Goal: Learn about a topic

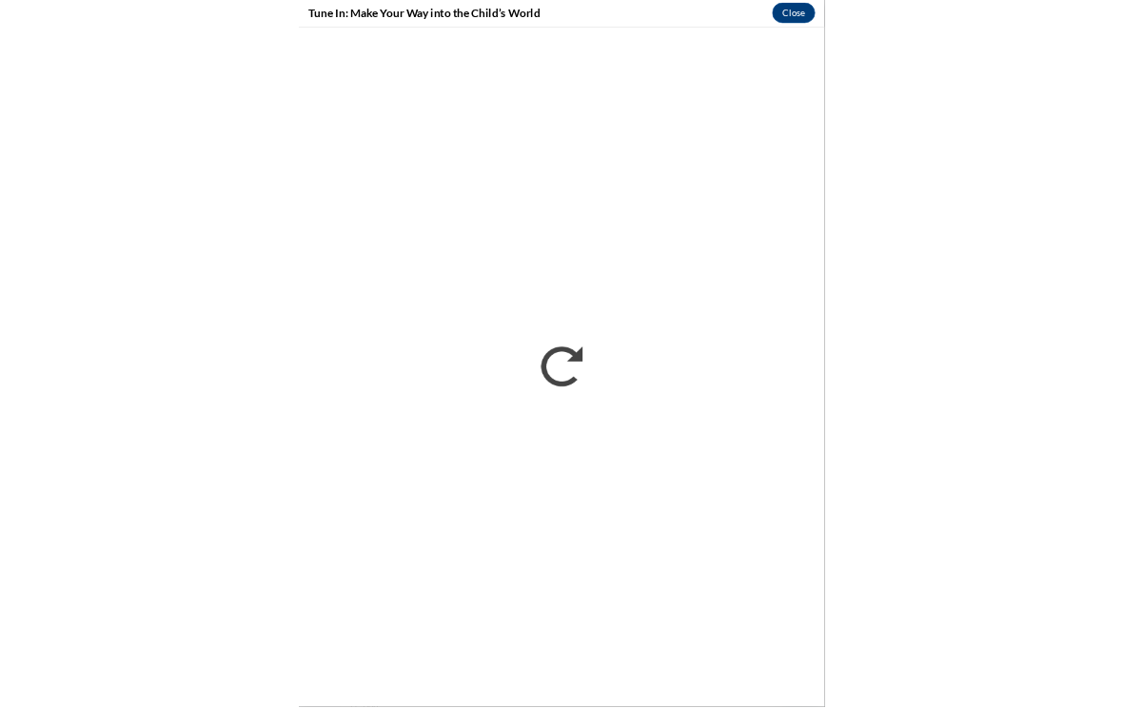
scroll to position [1257, 0]
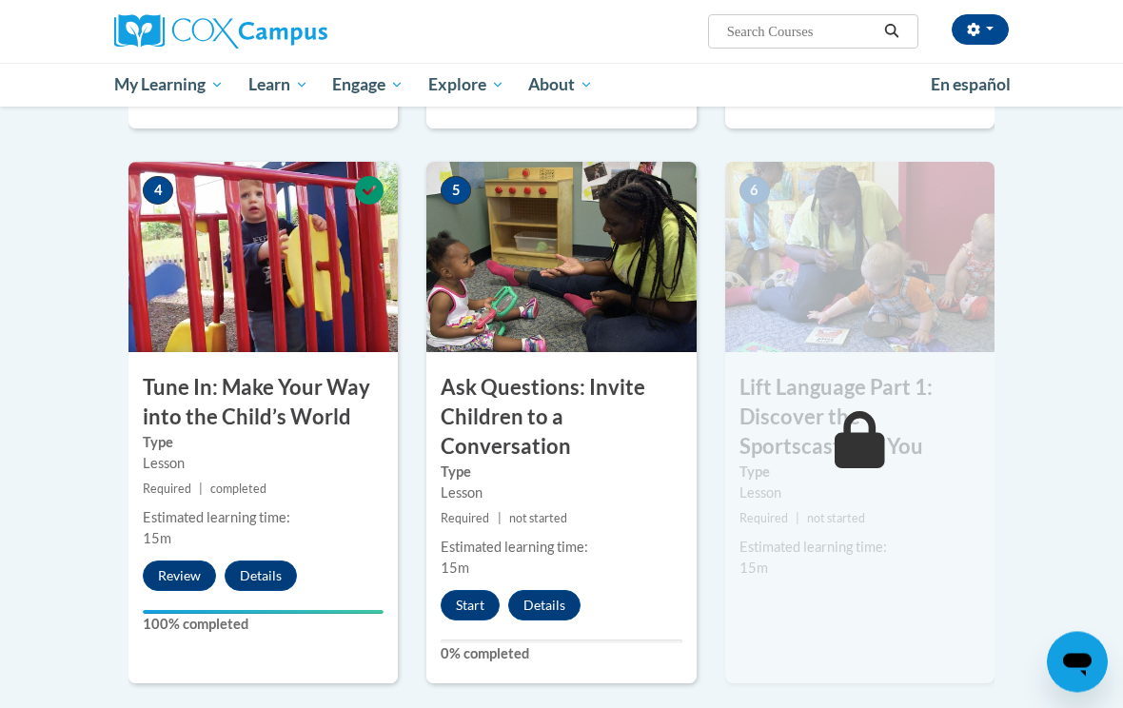
scroll to position [889, 0]
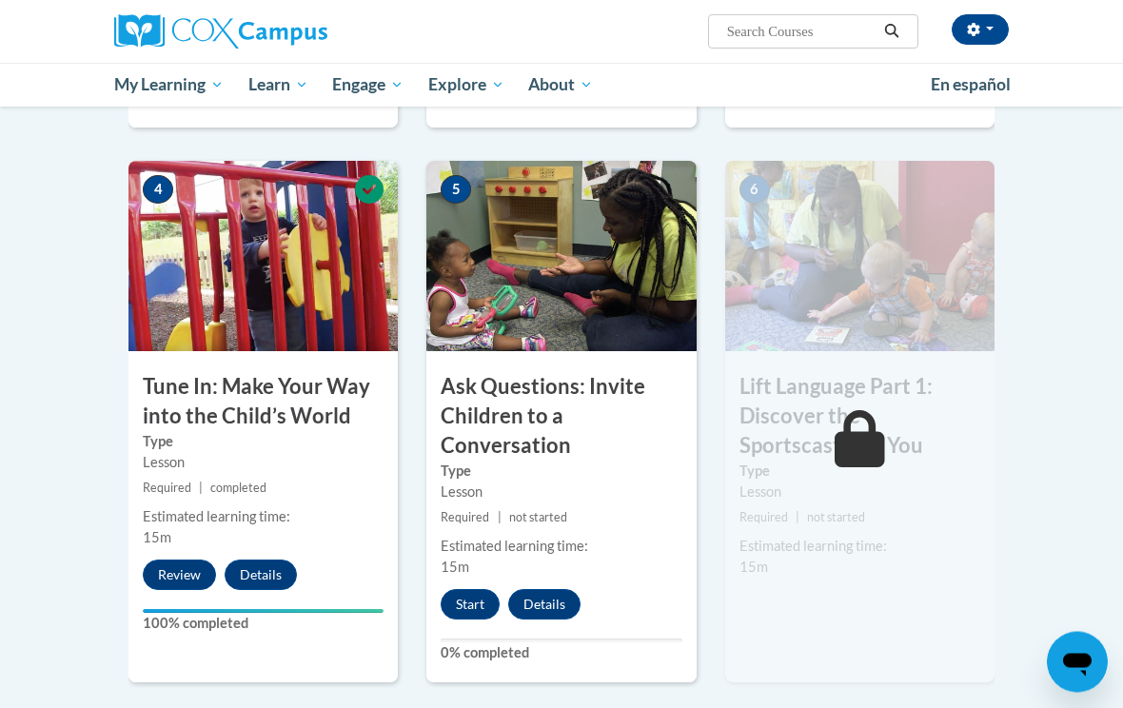
click at [469, 599] on button "Start" at bounding box center [470, 605] width 59 height 30
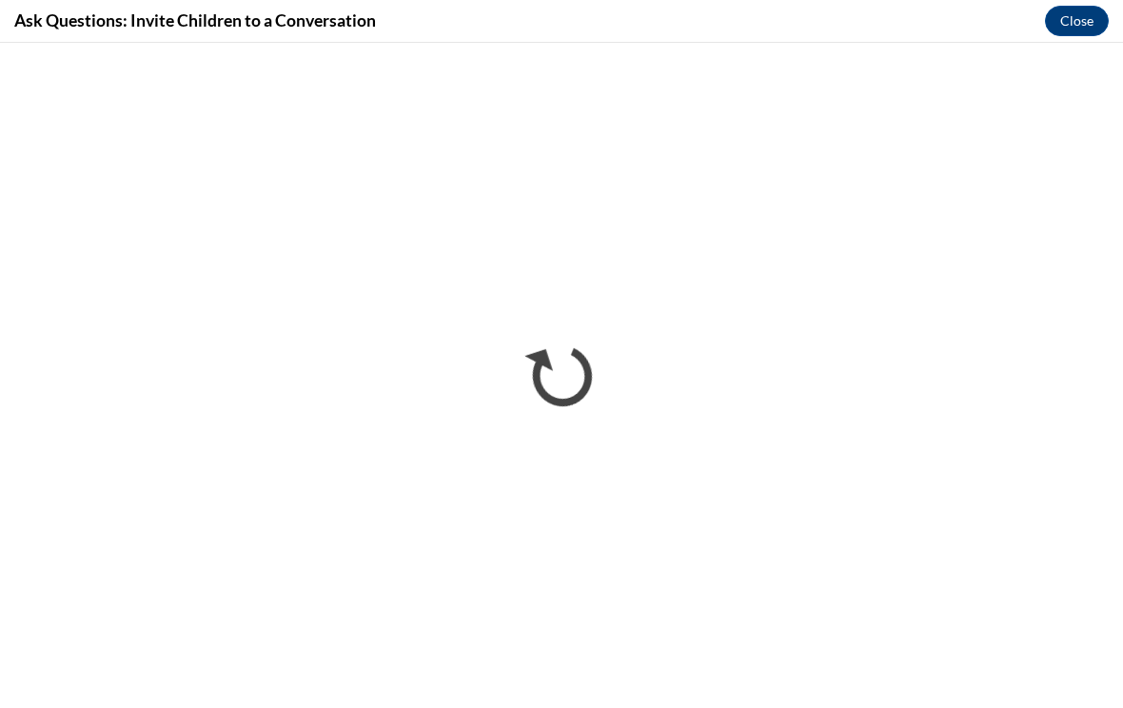
scroll to position [0, 0]
